Goal: Navigation & Orientation: Find specific page/section

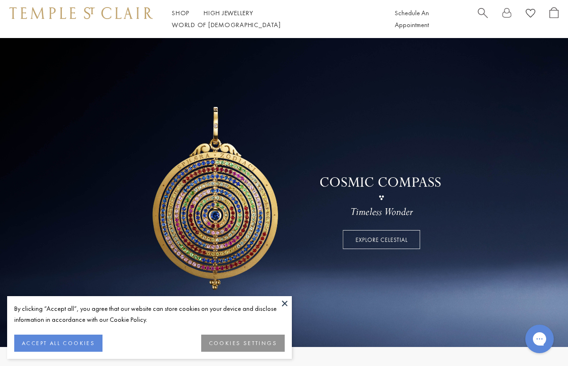
click at [286, 302] on button at bounding box center [285, 303] width 14 height 14
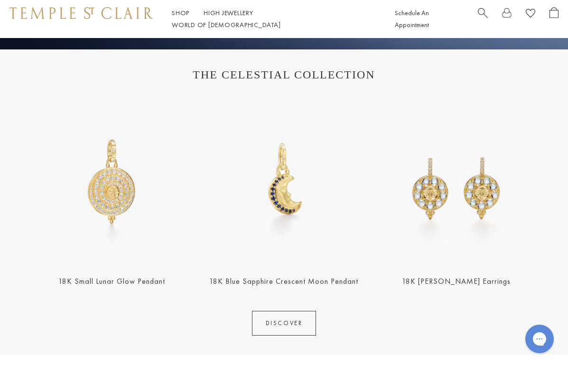
scroll to position [305, 0]
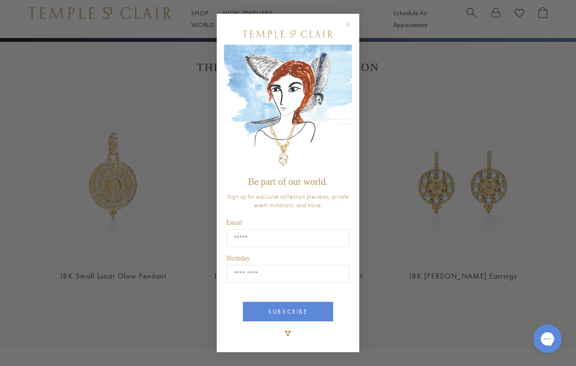
click at [349, 26] on icon "Close dialog" at bounding box center [348, 24] width 5 height 5
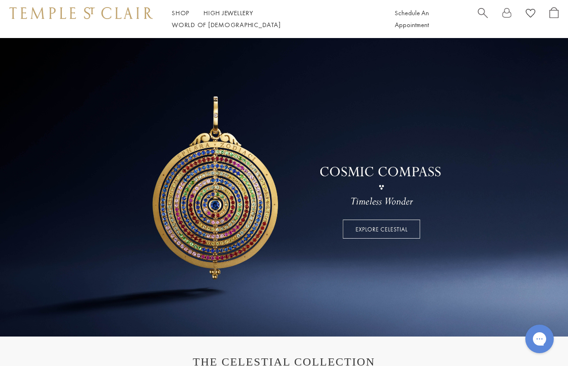
scroll to position [0, 0]
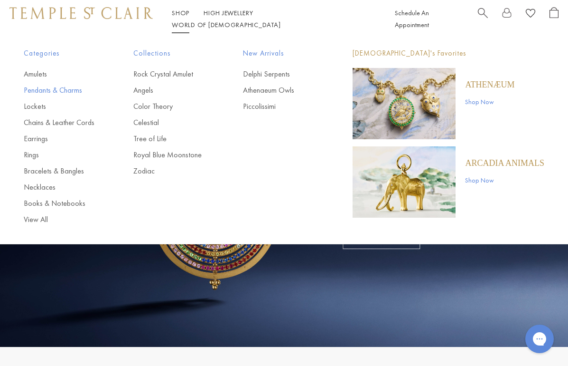
click at [58, 91] on link "Pendants & Charms" at bounding box center [60, 90] width 72 height 10
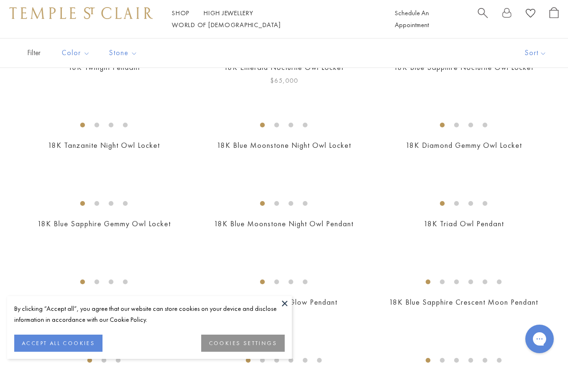
scroll to position [133, 0]
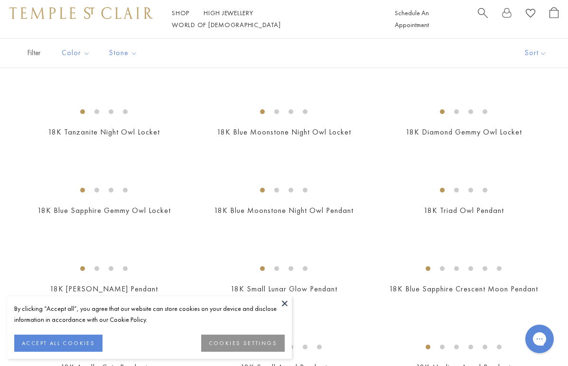
click at [285, 303] on button at bounding box center [285, 303] width 14 height 14
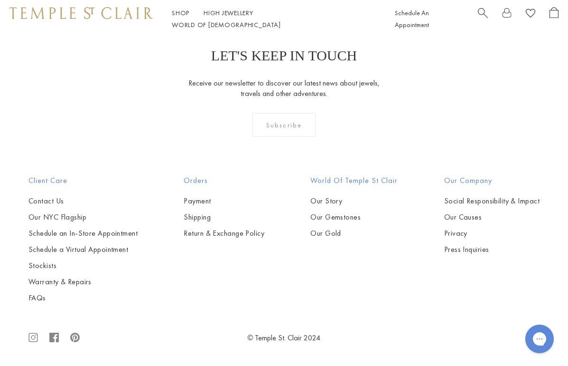
scroll to position [3670, 0]
click at [0, 0] on img at bounding box center [0, 0] width 0 height 0
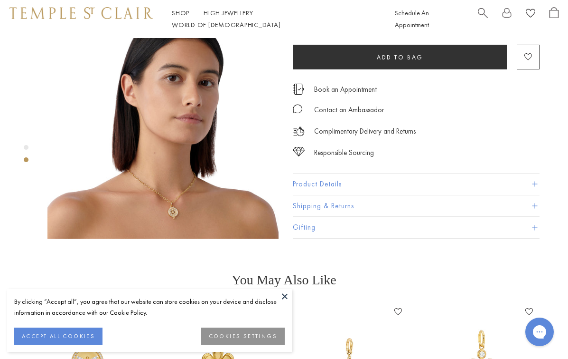
scroll to position [287, 0]
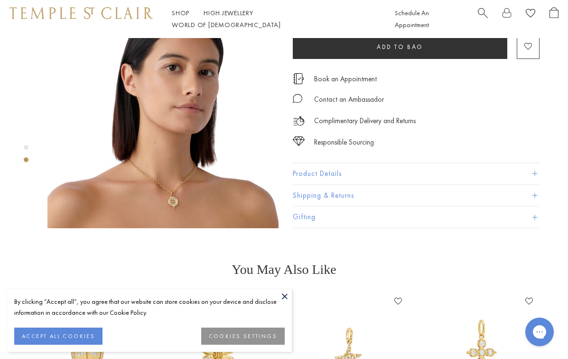
click at [284, 297] on button at bounding box center [285, 296] width 14 height 14
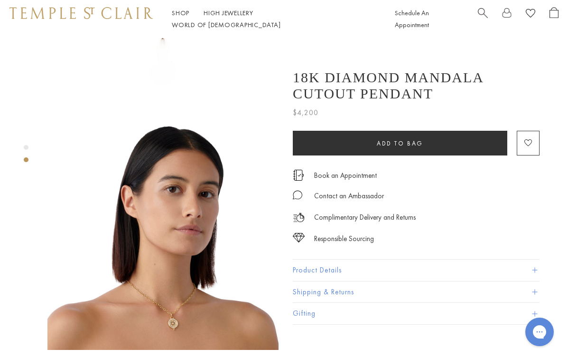
scroll to position [152, 0]
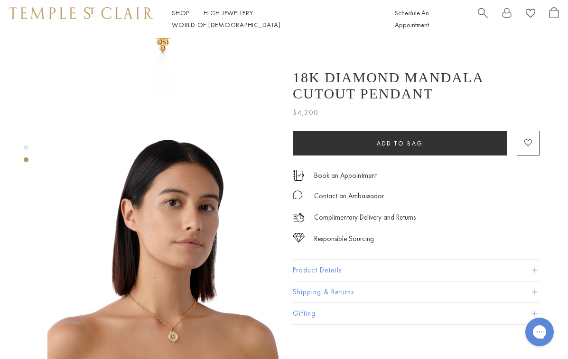
click at [318, 270] on button "Product Details" at bounding box center [416, 269] width 247 height 21
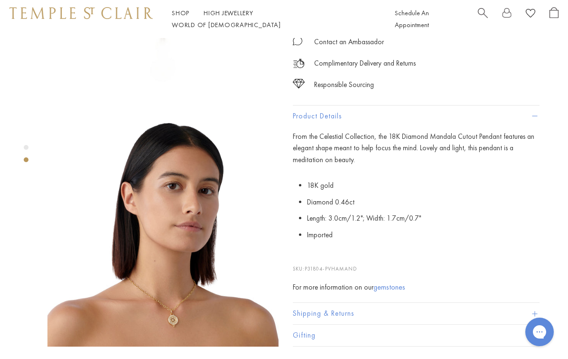
scroll to position [225, 0]
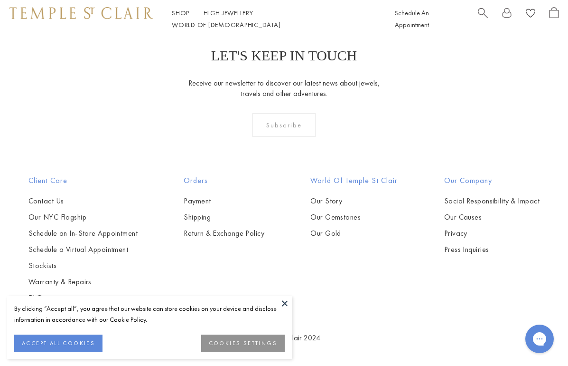
click at [287, 302] on button at bounding box center [285, 303] width 14 height 14
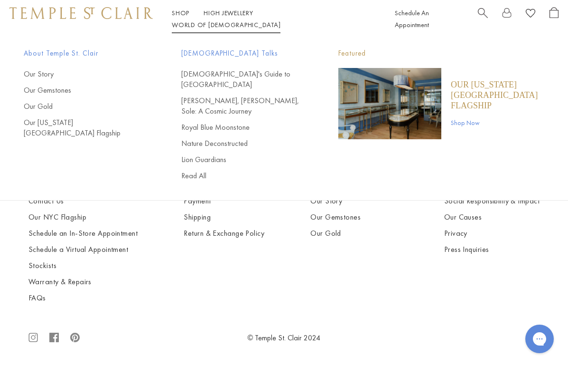
click at [472, 91] on p "Our [US_STATE][GEOGRAPHIC_DATA] Flagship" at bounding box center [498, 94] width 94 height 31
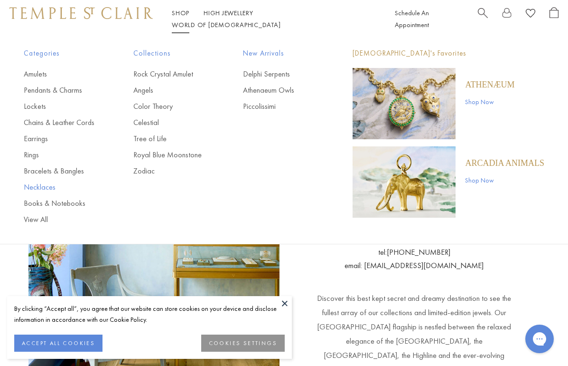
click at [43, 189] on link "Necklaces" at bounding box center [60, 187] width 72 height 10
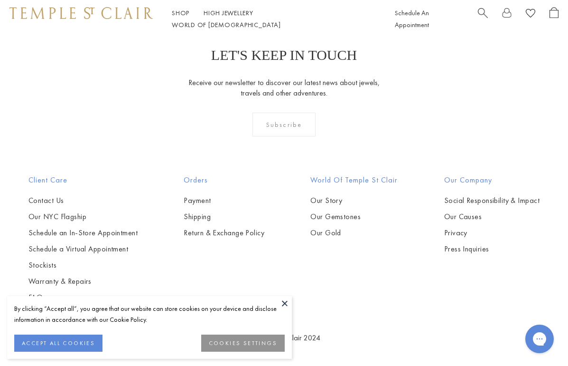
scroll to position [953, 0]
click at [0, 0] on img at bounding box center [0, 0] width 0 height 0
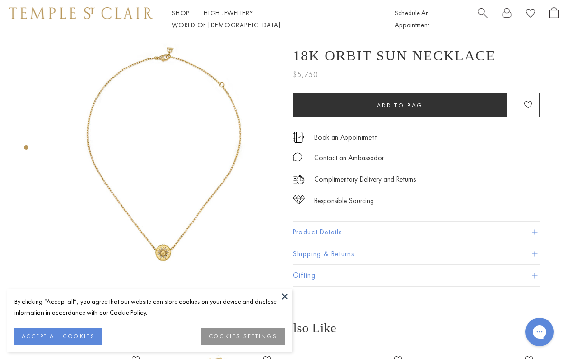
click at [283, 296] on button at bounding box center [285, 296] width 14 height 14
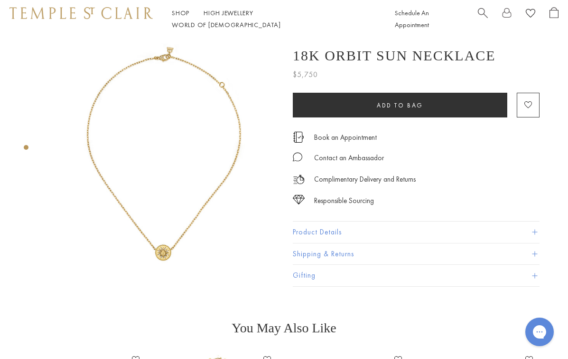
click at [146, 181] on img at bounding box center [162, 153] width 231 height 231
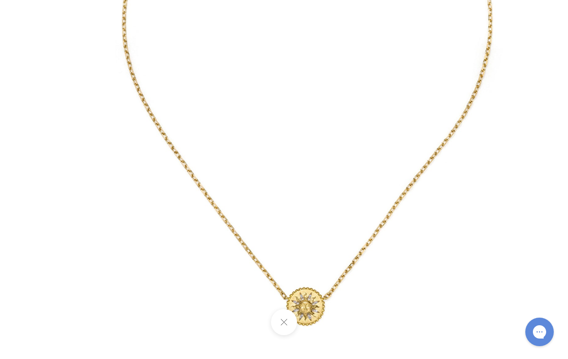
drag, startPoint x: 309, startPoint y: 289, endPoint x: 380, endPoint y: 252, distance: 80.3
click at [380, 252] on img at bounding box center [306, 69] width 556 height 556
